Goal: Transaction & Acquisition: Download file/media

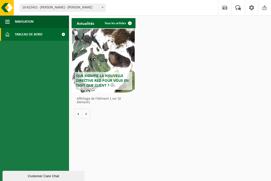
click at [56, 38] on link "Tableau de bord" at bounding box center [34, 34] width 69 height 13
click at [103, 8] on span at bounding box center [102, 7] width 5 height 7
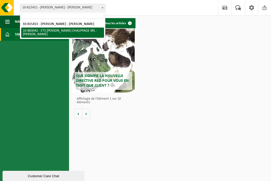
select select "111259"
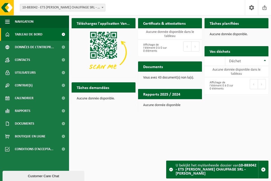
click at [153, 68] on h2 "Documents" at bounding box center [153, 67] width 30 height 10
click at [158, 78] on p "Vous avez 43 document(s) non lu(s)." at bounding box center [170, 78] width 54 height 4
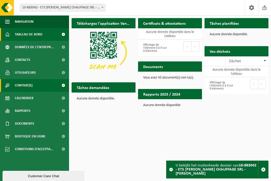
click at [65, 85] on span at bounding box center [62, 85] width 11 height 13
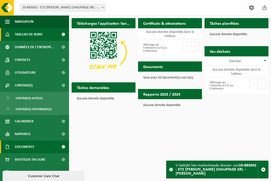
click at [62, 146] on span at bounding box center [62, 147] width 11 height 13
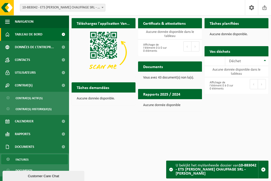
click at [32, 159] on link "Factures" at bounding box center [34, 160] width 66 height 10
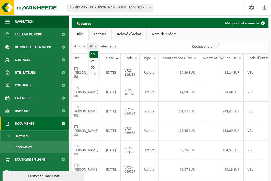
click at [95, 47] on b at bounding box center [96, 46] width 2 height 1
click at [95, 43] on select "10 25 50 100" at bounding box center [95, 43] width 15 height 0
select select "100"
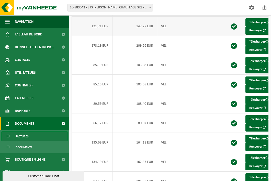
scroll to position [0, 88]
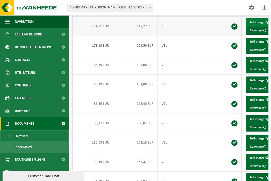
click at [252, 27] on link "Télécharger" at bounding box center [259, 22] width 27 height 8
